Goal: Transaction & Acquisition: Subscribe to service/newsletter

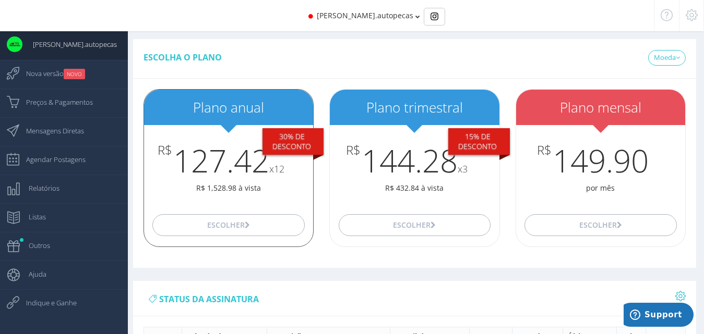
scroll to position [429, 0]
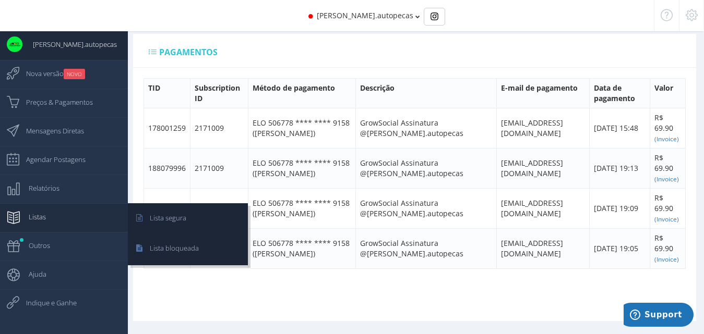
click at [39, 222] on span "Listas" at bounding box center [32, 217] width 28 height 26
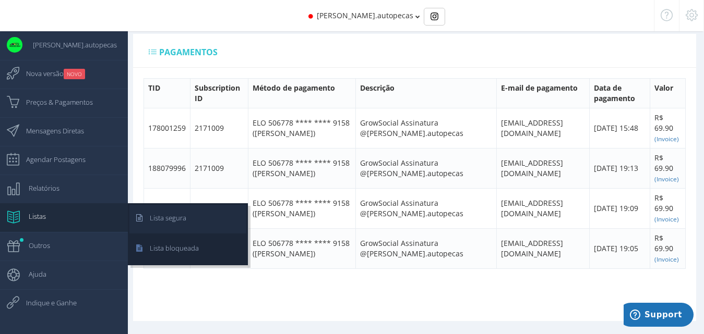
click at [175, 214] on span "Lista segura" at bounding box center [162, 218] width 47 height 26
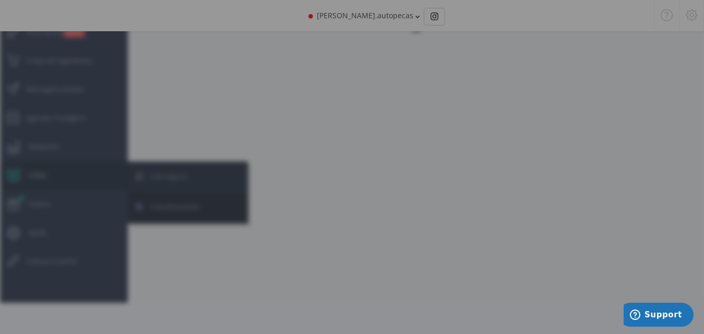
scroll to position [42, 0]
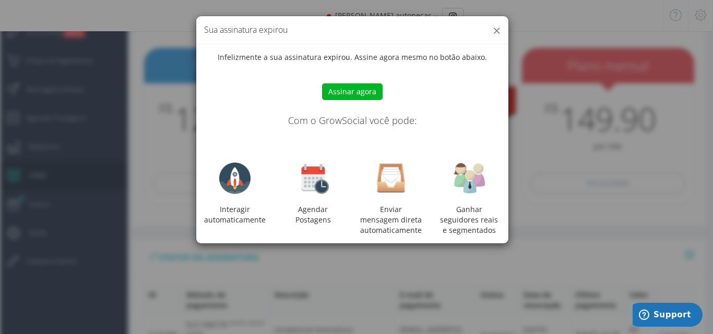
click at [498, 31] on button "×" at bounding box center [496, 30] width 8 height 14
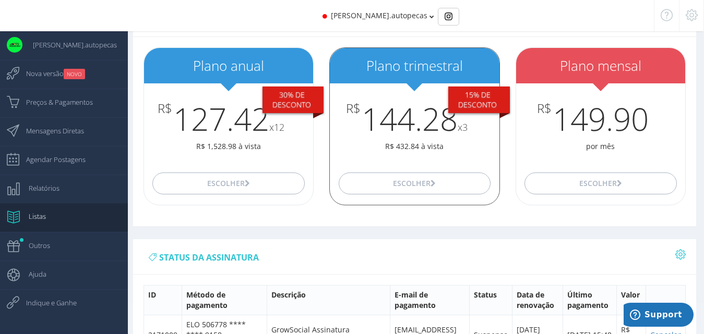
scroll to position [429, 0]
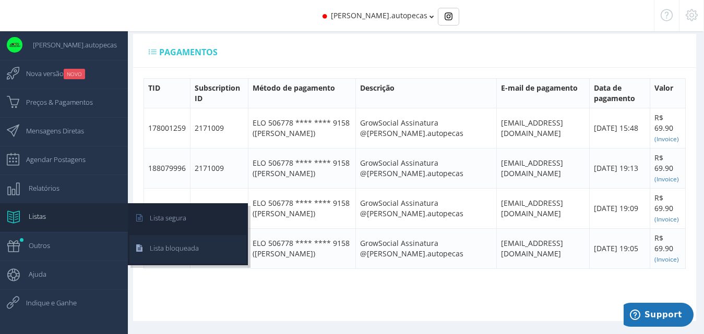
click at [187, 246] on span "Lista bloqueada" at bounding box center [168, 248] width 59 height 26
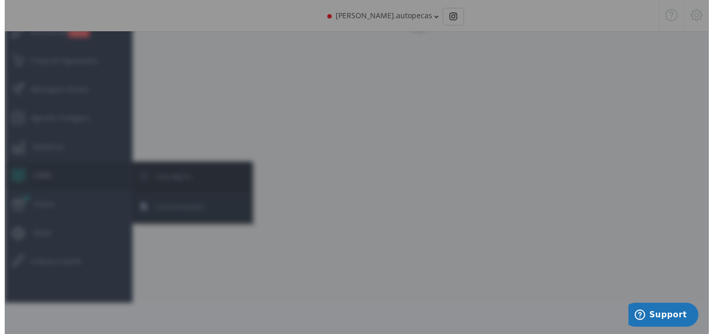
scroll to position [42, 0]
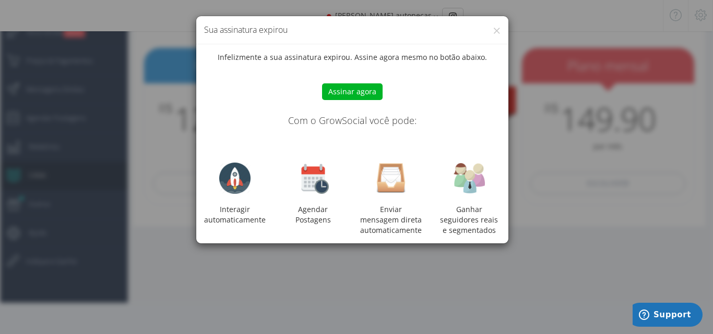
click at [491, 34] on h4 "Sua assinatura expirou" at bounding box center [352, 30] width 296 height 12
click at [496, 32] on button "×" at bounding box center [496, 30] width 8 height 14
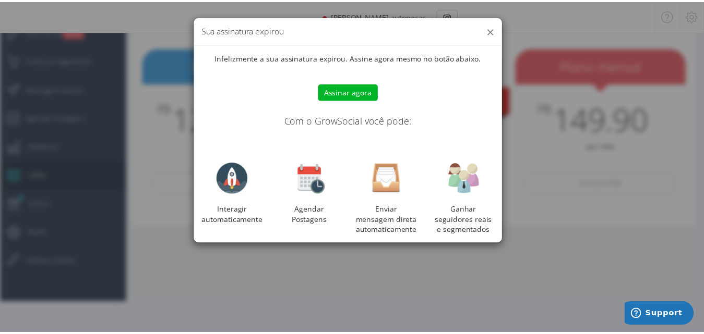
scroll to position [10, 0]
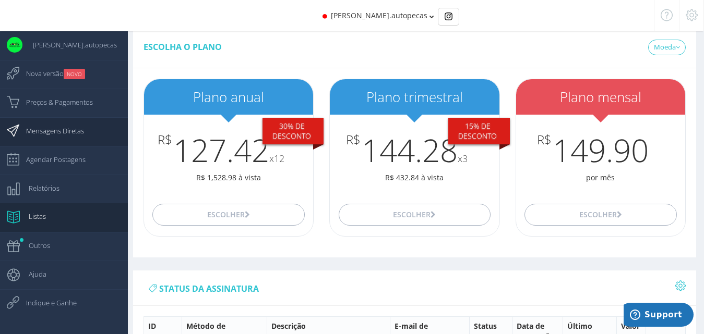
click at [74, 133] on span "Mensagens Diretas" at bounding box center [50, 131] width 68 height 26
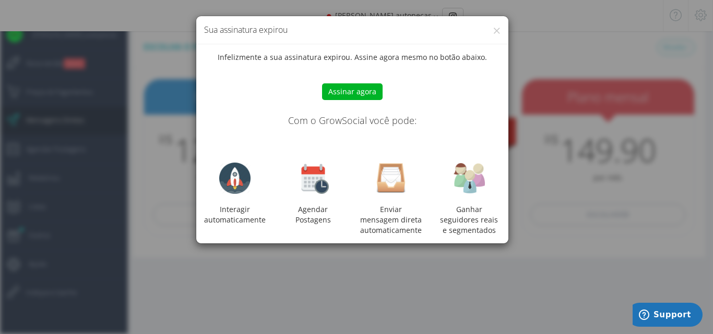
click at [353, 86] on button "Assinar agora" at bounding box center [352, 91] width 61 height 17
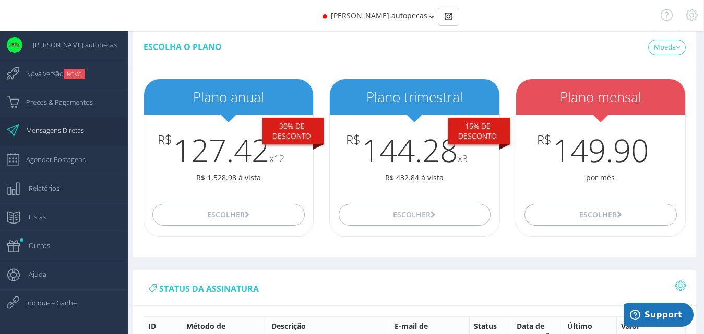
click at [74, 121] on span "Mensagens Diretas" at bounding box center [50, 130] width 68 height 26
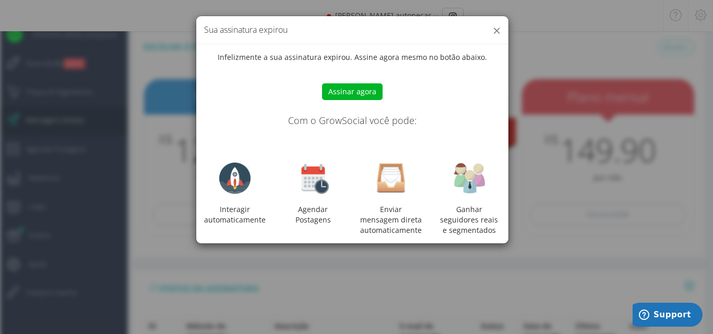
click at [493, 33] on button "×" at bounding box center [496, 30] width 8 height 14
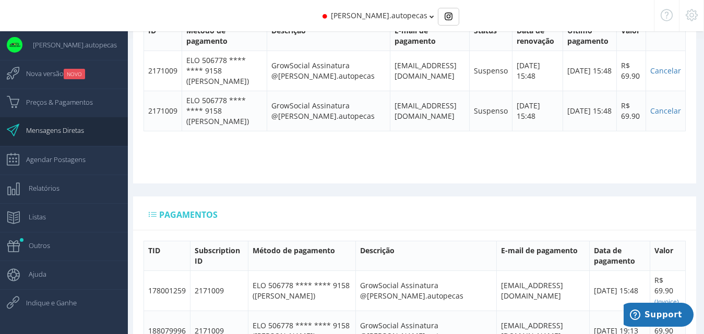
scroll to position [629, 0]
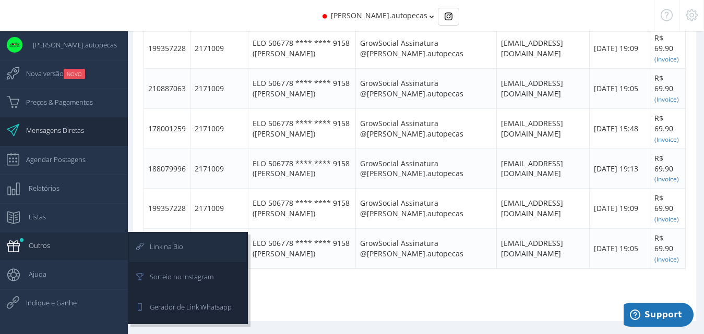
click at [186, 255] on link "Link na Bio" at bounding box center [187, 248] width 117 height 29
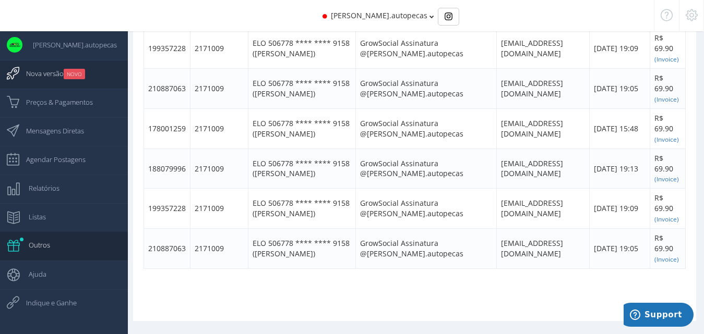
click at [89, 74] on link "Nova versão NOVO" at bounding box center [64, 74] width 128 height 29
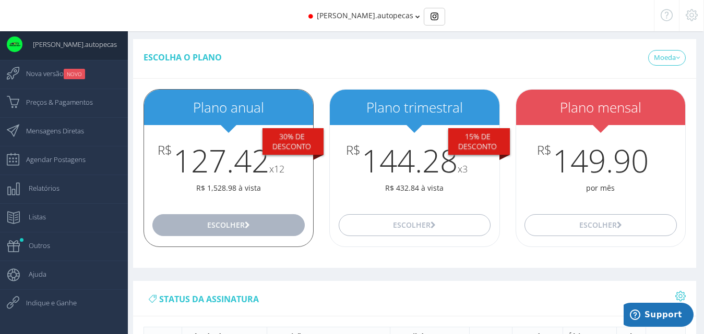
click at [256, 222] on button "Escolher" at bounding box center [228, 225] width 152 height 22
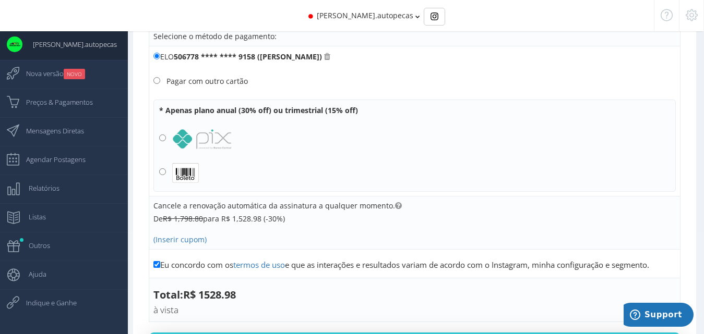
scroll to position [184, 0]
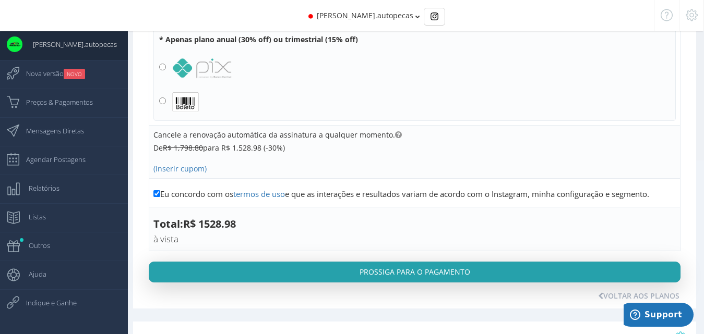
click at [436, 268] on button "Prossiga para o pagamento" at bounding box center [415, 272] width 532 height 21
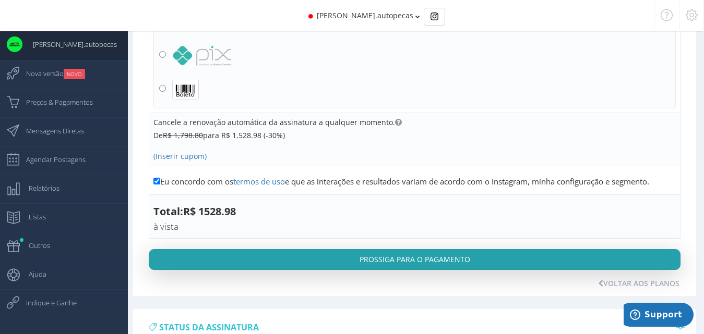
click at [446, 285] on div "Item Parcelamento Plano anual @[PERSON_NAME].autopecas à vista 2x 3x 4x 5x 6x 7…" at bounding box center [414, 98] width 542 height 376
click at [448, 260] on button "Prossiga para o pagamento" at bounding box center [415, 259] width 532 height 21
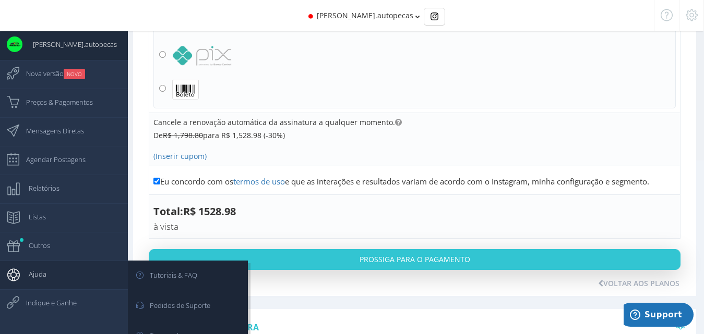
scroll to position [0, 0]
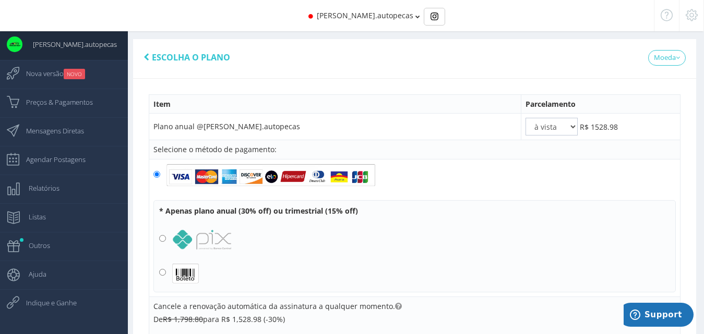
click at [693, 16] on icon at bounding box center [691, 14] width 12 height 7
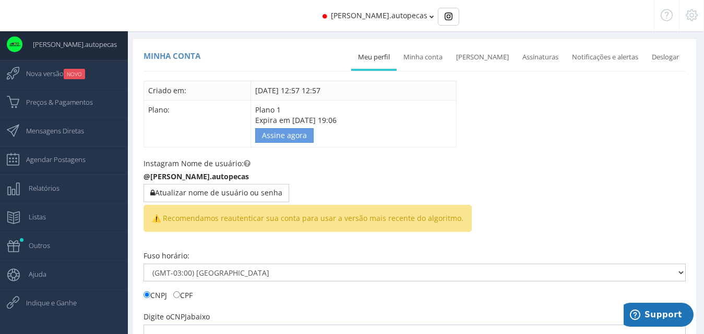
click at [407, 22] on div "[PERSON_NAME].autopecas" at bounding box center [352, 15] width 604 height 31
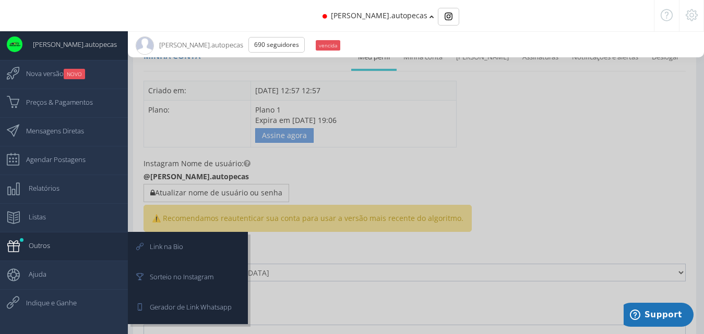
click at [81, 240] on link "Outros" at bounding box center [64, 246] width 128 height 29
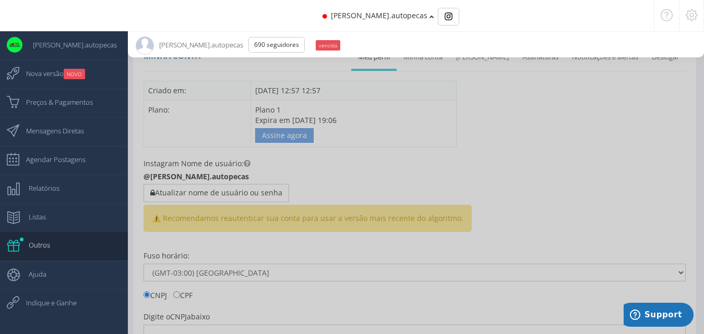
scroll to position [377, 0]
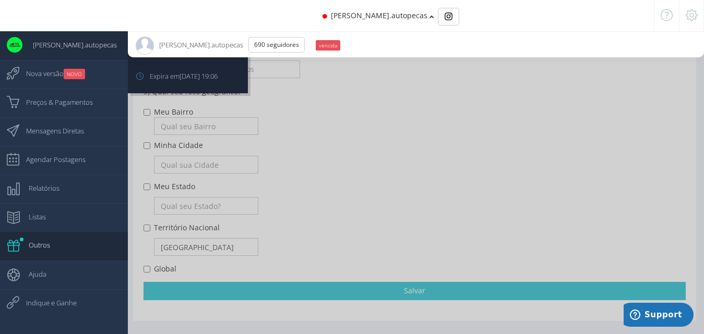
click at [66, 50] on span "[PERSON_NAME].autopecas" at bounding box center [69, 45] width 94 height 26
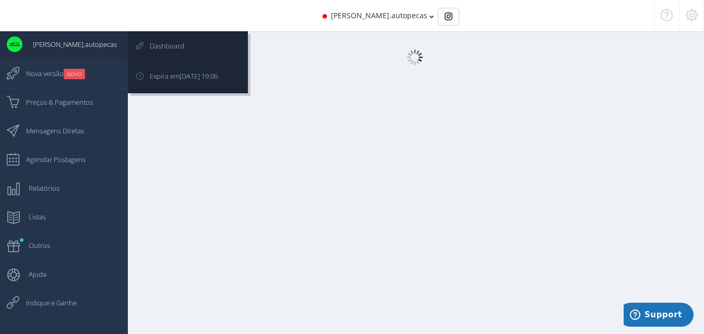
scroll to position [10, 0]
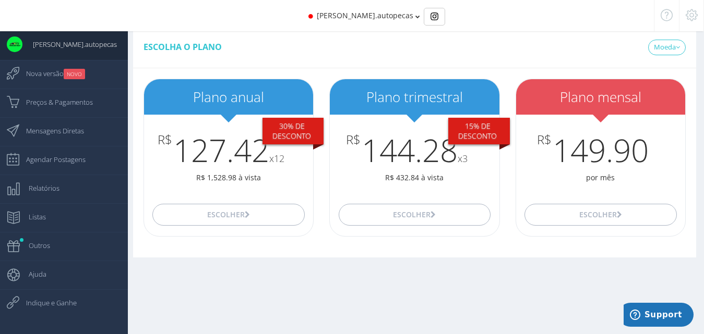
click at [697, 13] on icon at bounding box center [691, 14] width 12 height 7
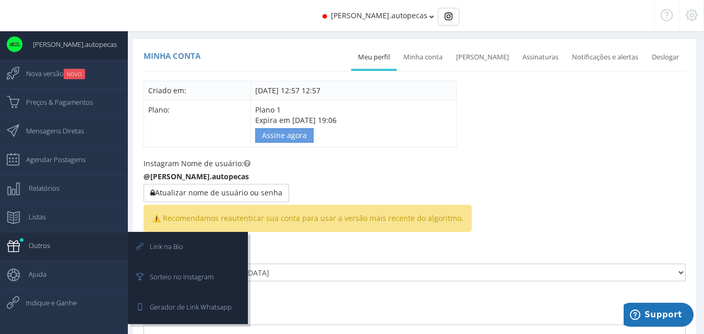
scroll to position [377, 0]
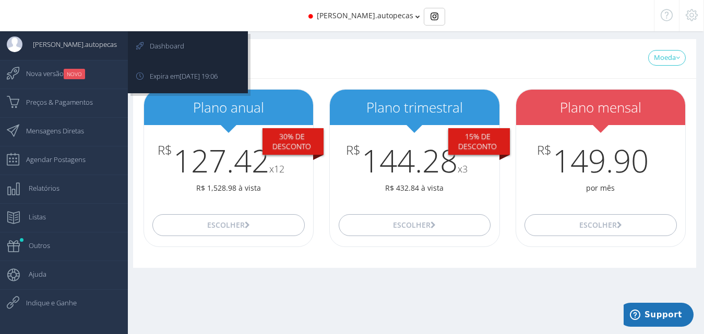
click at [37, 48] on span "[PERSON_NAME].autopecas" at bounding box center [69, 44] width 94 height 26
